Goal: Transaction & Acquisition: Purchase product/service

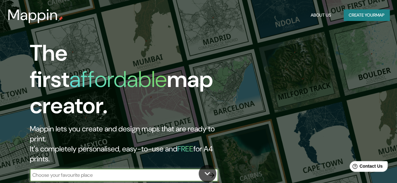
click at [107, 172] on input "text" at bounding box center [118, 175] width 176 height 7
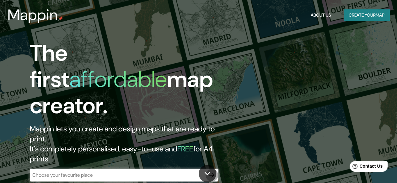
click at [216, 169] on button "button" at bounding box center [211, 175] width 13 height 13
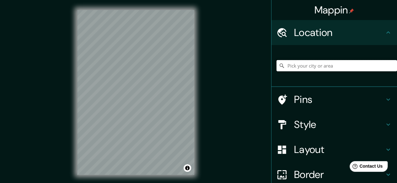
click at [306, 62] on input "Pick your city or area" at bounding box center [336, 65] width 120 height 11
type input "Mosqueta, [GEOGRAPHIC_DATA], [GEOGRAPHIC_DATA][PERSON_NAME] 3460000, [GEOGRAPHI…"
click at [390, 66] on icon "Clear" at bounding box center [392, 66] width 4 height 4
type input "[DEMOGRAPHIC_DATA], [GEOGRAPHIC_DATA], [GEOGRAPHIC_DATA]"
click at [348, 126] on h4 "Style" at bounding box center [339, 125] width 90 height 13
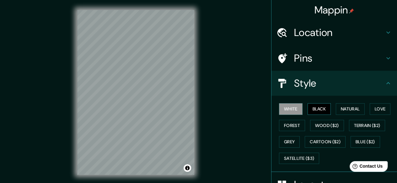
click at [310, 110] on button "Black" at bounding box center [319, 109] width 24 height 12
click at [290, 113] on button "White" at bounding box center [291, 109] width 24 height 12
click at [345, 109] on button "Natural" at bounding box center [349, 109] width 29 height 12
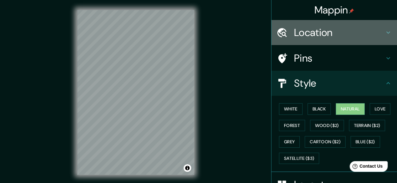
click at [384, 29] on icon at bounding box center [388, 33] width 8 height 8
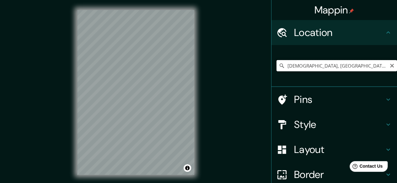
click at [383, 67] on input "[DEMOGRAPHIC_DATA], [GEOGRAPHIC_DATA], [GEOGRAPHIC_DATA]" at bounding box center [336, 65] width 120 height 11
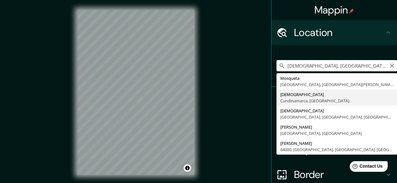
click at [389, 67] on icon "Clear" at bounding box center [391, 65] width 5 height 5
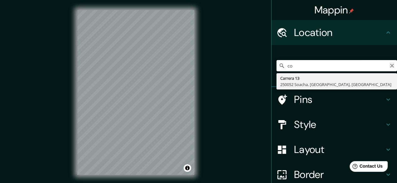
type input "c"
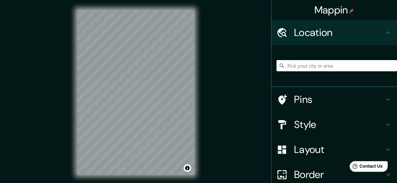
click at [290, 62] on input "Pick your city or area" at bounding box center [336, 65] width 120 height 11
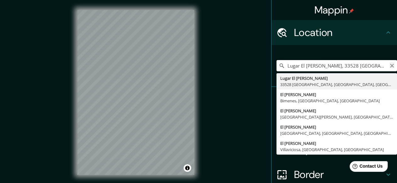
type input "Lugar El [PERSON_NAME], 33528 [GEOGRAPHIC_DATA], [GEOGRAPHIC_DATA], [GEOGRAPHIC…"
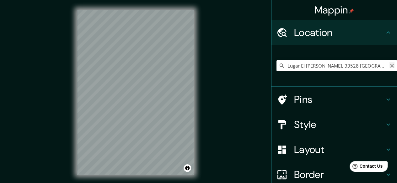
click at [389, 67] on icon "Clear" at bounding box center [391, 65] width 5 height 5
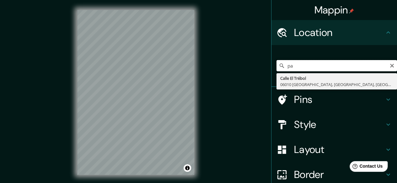
type input "p"
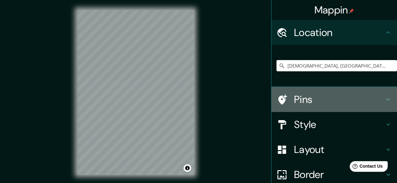
click at [340, 98] on h4 "Pins" at bounding box center [339, 99] width 90 height 13
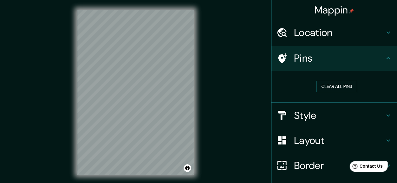
click at [159, 178] on div "© Mapbox © OpenStreetMap Improve this map" at bounding box center [135, 92] width 137 height 185
click at [120, 0] on html "Mappin Location [GEOGRAPHIC_DATA], [GEOGRAPHIC_DATA], [GEOGRAPHIC_DATA] Pins Cl…" at bounding box center [198, 91] width 397 height 183
click at [10, 106] on div "Mappin Location [GEOGRAPHIC_DATA], [GEOGRAPHIC_DATA], [GEOGRAPHIC_DATA] Pins Cl…" at bounding box center [198, 97] width 397 height 195
click at [209, 55] on div "Mappin Location [GEOGRAPHIC_DATA], [GEOGRAPHIC_DATA], [GEOGRAPHIC_DATA] Pins Cl…" at bounding box center [198, 97] width 397 height 195
click at [329, 86] on button "Clear all pins" at bounding box center [336, 87] width 41 height 12
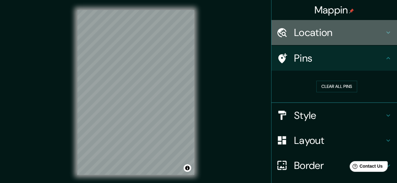
click at [309, 30] on h4 "Location" at bounding box center [339, 32] width 90 height 13
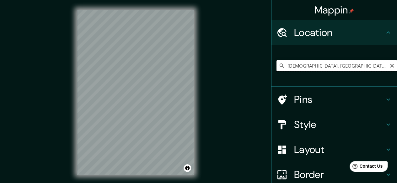
click at [376, 66] on input "[DEMOGRAPHIC_DATA], [GEOGRAPHIC_DATA], [GEOGRAPHIC_DATA]" at bounding box center [336, 65] width 120 height 11
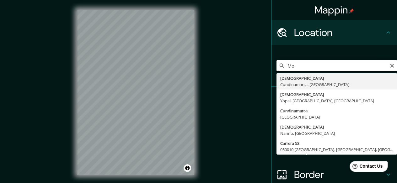
type input "M"
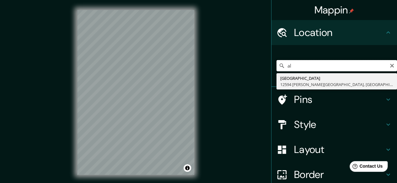
type input "a"
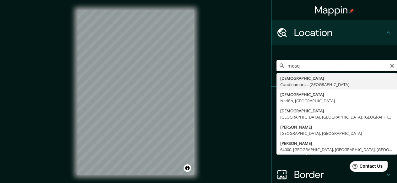
type input "[DEMOGRAPHIC_DATA], [GEOGRAPHIC_DATA], [GEOGRAPHIC_DATA]"
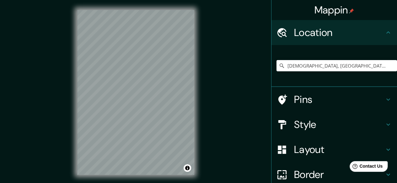
click at [355, 153] on h4 "Layout" at bounding box center [339, 150] width 90 height 13
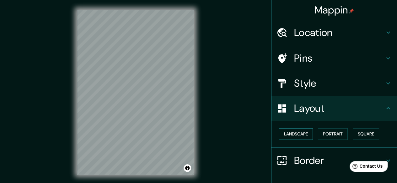
click at [300, 134] on button "Landscape" at bounding box center [296, 135] width 34 height 12
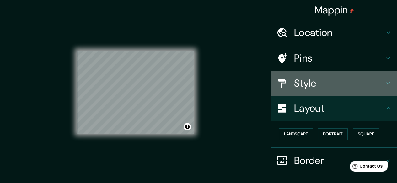
click at [332, 84] on h4 "Style" at bounding box center [339, 83] width 90 height 13
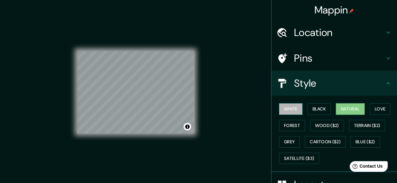
click at [285, 111] on button "White" at bounding box center [291, 109] width 24 height 12
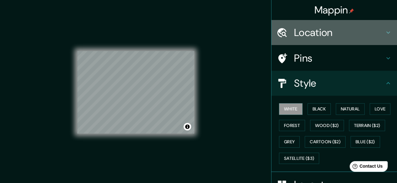
click at [339, 35] on h4 "Location" at bounding box center [339, 32] width 90 height 13
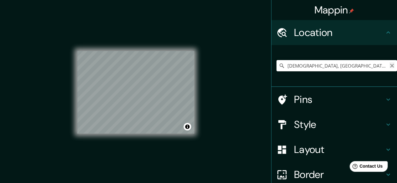
click at [389, 63] on icon "Clear" at bounding box center [391, 65] width 5 height 5
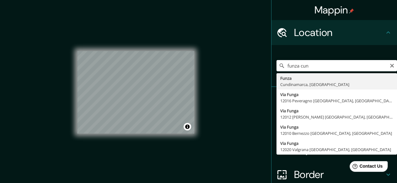
type input "Funza, [GEOGRAPHIC_DATA], [GEOGRAPHIC_DATA]"
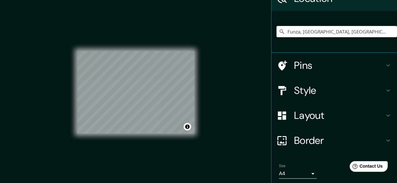
scroll to position [36, 0]
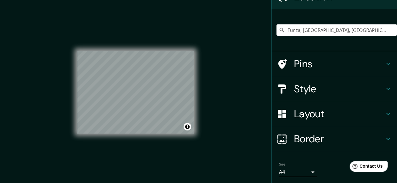
click at [327, 90] on h4 "Style" at bounding box center [339, 89] width 90 height 13
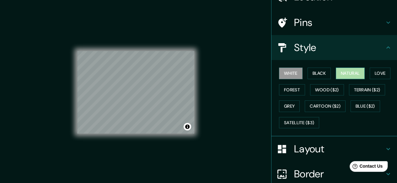
click at [349, 74] on button "Natural" at bounding box center [349, 74] width 29 height 12
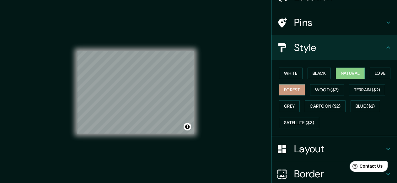
click at [289, 90] on button "Forest" at bounding box center [292, 90] width 26 height 12
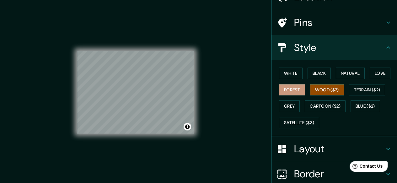
click at [326, 84] on button "Wood ($2)" at bounding box center [327, 90] width 34 height 12
click at [287, 90] on button "Forest" at bounding box center [292, 90] width 26 height 12
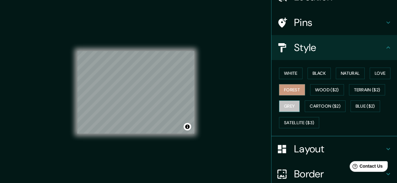
click at [284, 101] on button "Grey" at bounding box center [289, 107] width 21 height 12
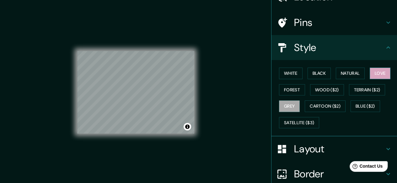
click at [374, 72] on button "Love" at bounding box center [379, 74] width 21 height 12
click at [353, 71] on button "Natural" at bounding box center [349, 74] width 29 height 12
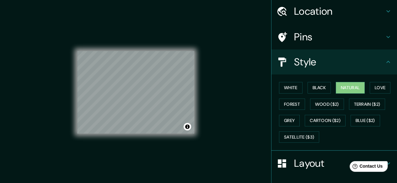
scroll to position [0, 0]
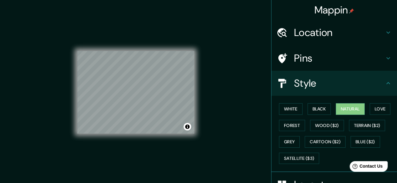
click at [361, 61] on h4 "Pins" at bounding box center [339, 58] width 90 height 13
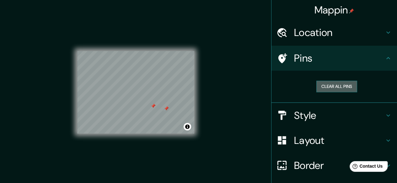
click at [335, 85] on button "Clear all pins" at bounding box center [336, 87] width 41 height 12
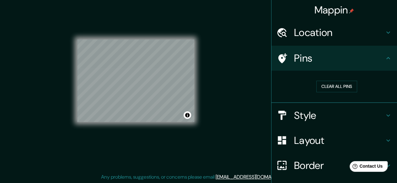
scroll to position [46, 0]
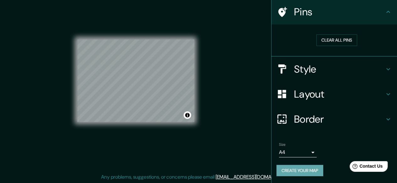
click at [286, 169] on button "Create your map" at bounding box center [299, 171] width 47 height 12
